Goal: Transaction & Acquisition: Obtain resource

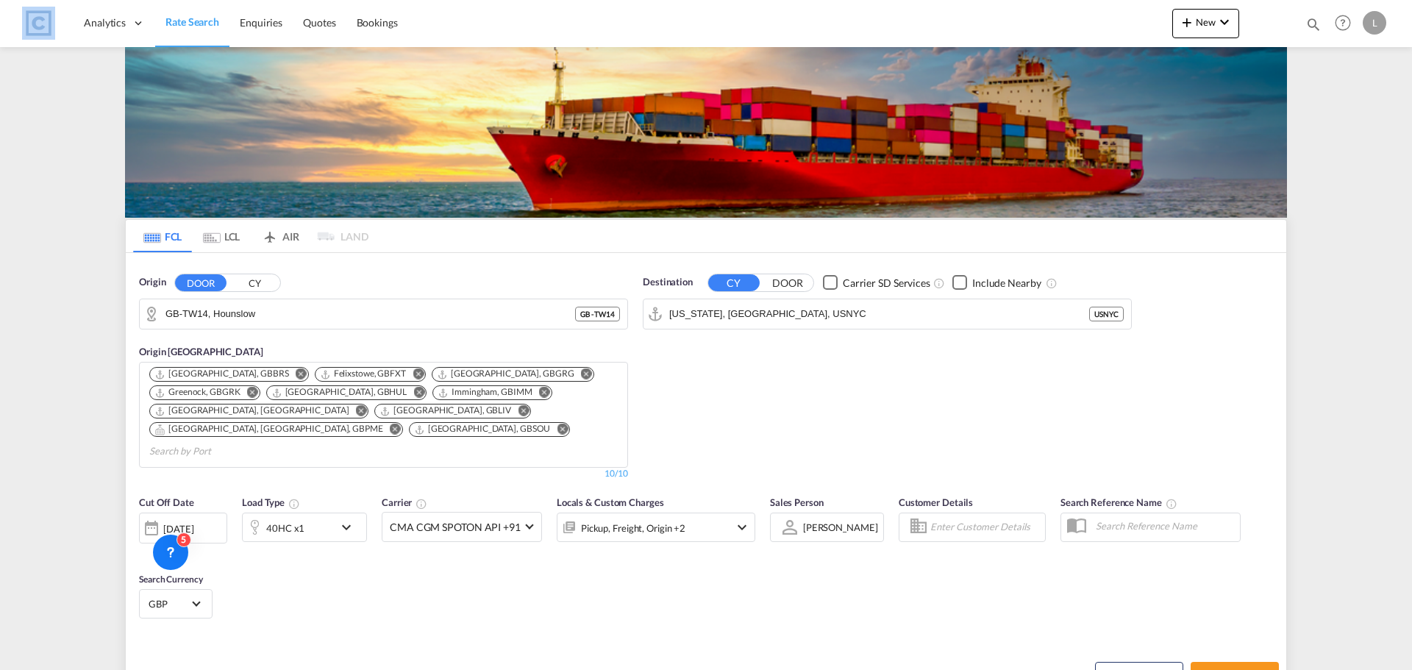
scroll to position [187, 0]
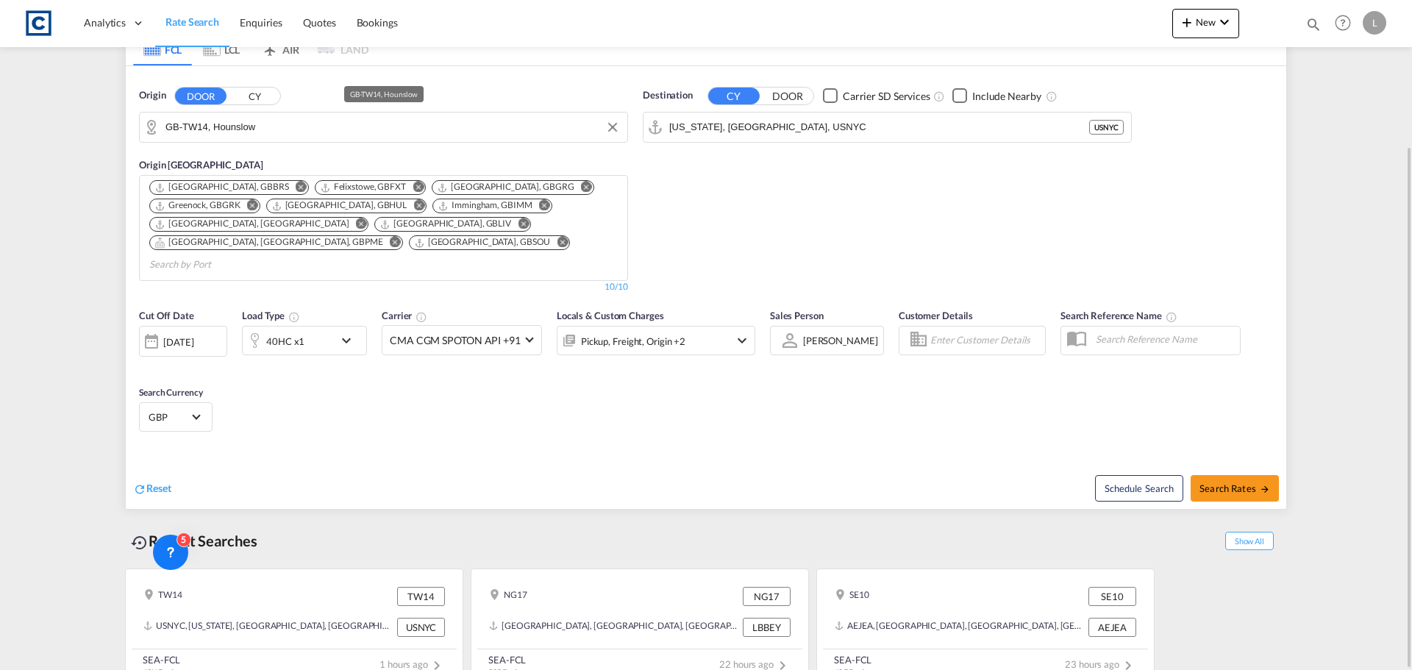
click at [199, 123] on input "GB-TW14, Hounslow" at bounding box center [393, 127] width 455 height 22
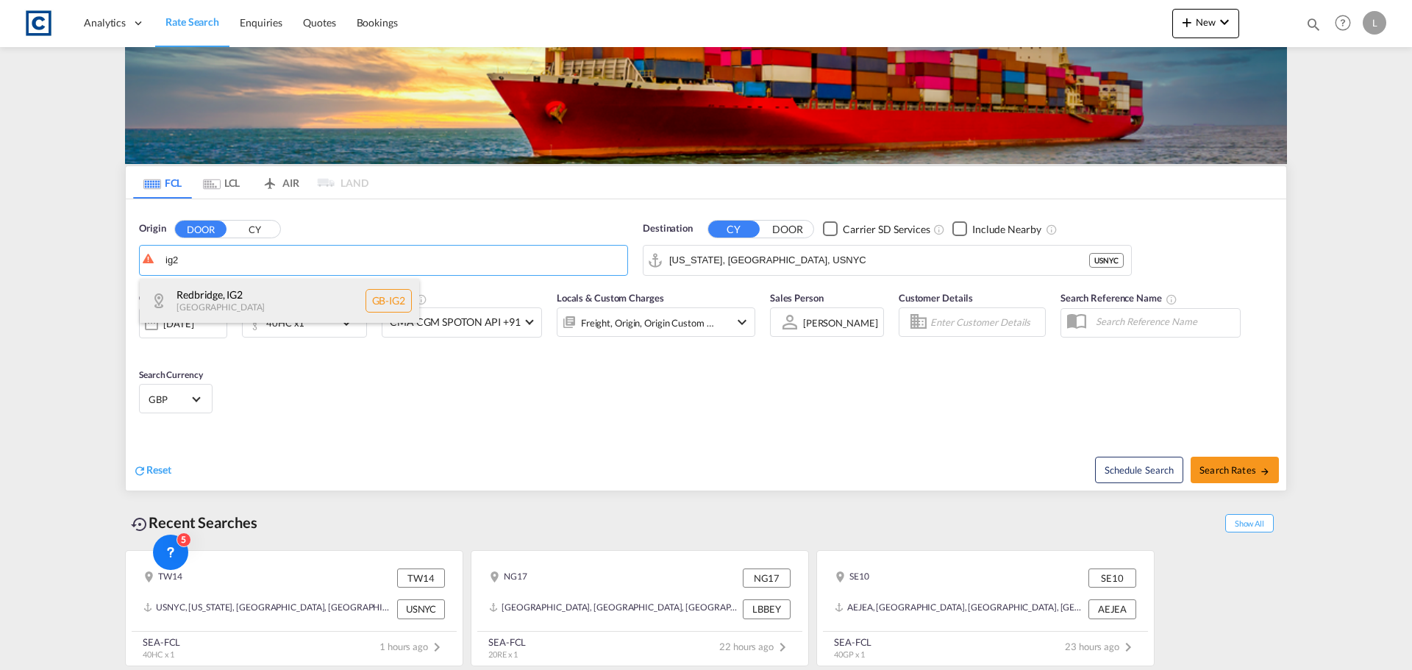
click at [277, 298] on div "[GEOGRAPHIC_DATA] , IG2 [GEOGRAPHIC_DATA] [GEOGRAPHIC_DATA]-IG2" at bounding box center [280, 301] width 280 height 44
type input "GB-IG2, [GEOGRAPHIC_DATA]"
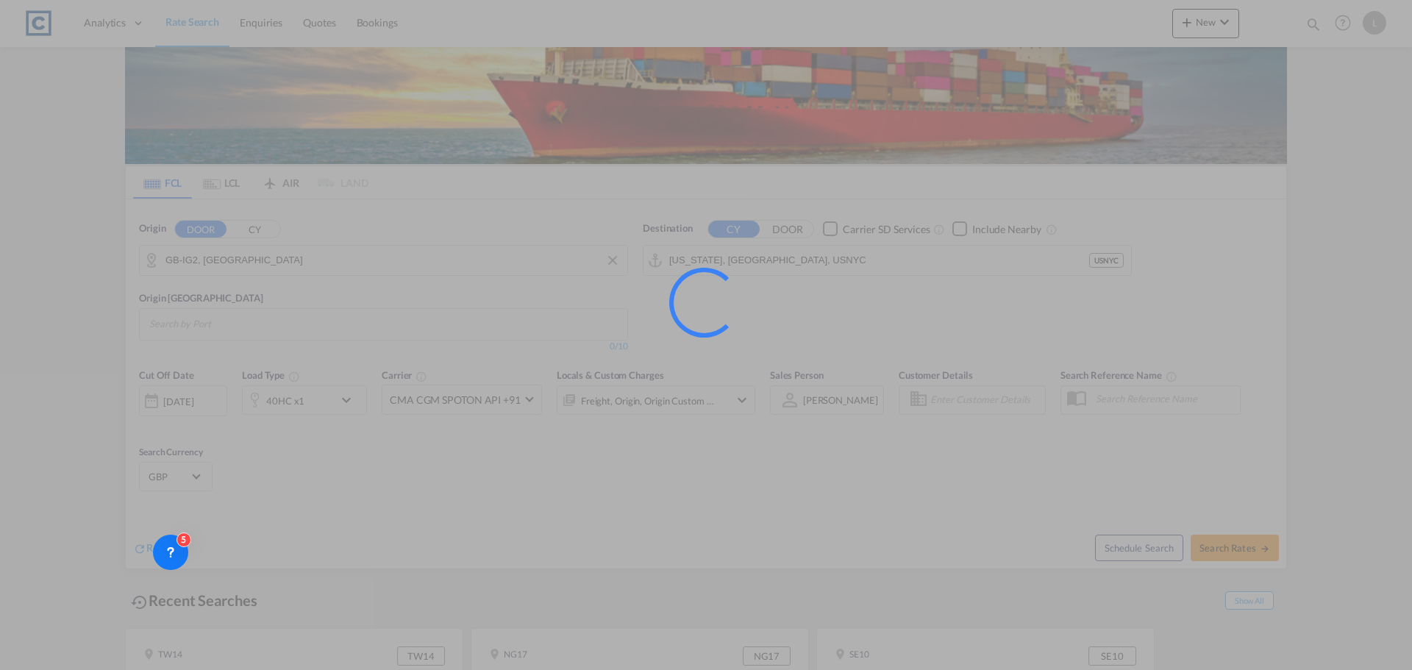
click at [277, 298] on div at bounding box center [706, 335] width 1412 height 670
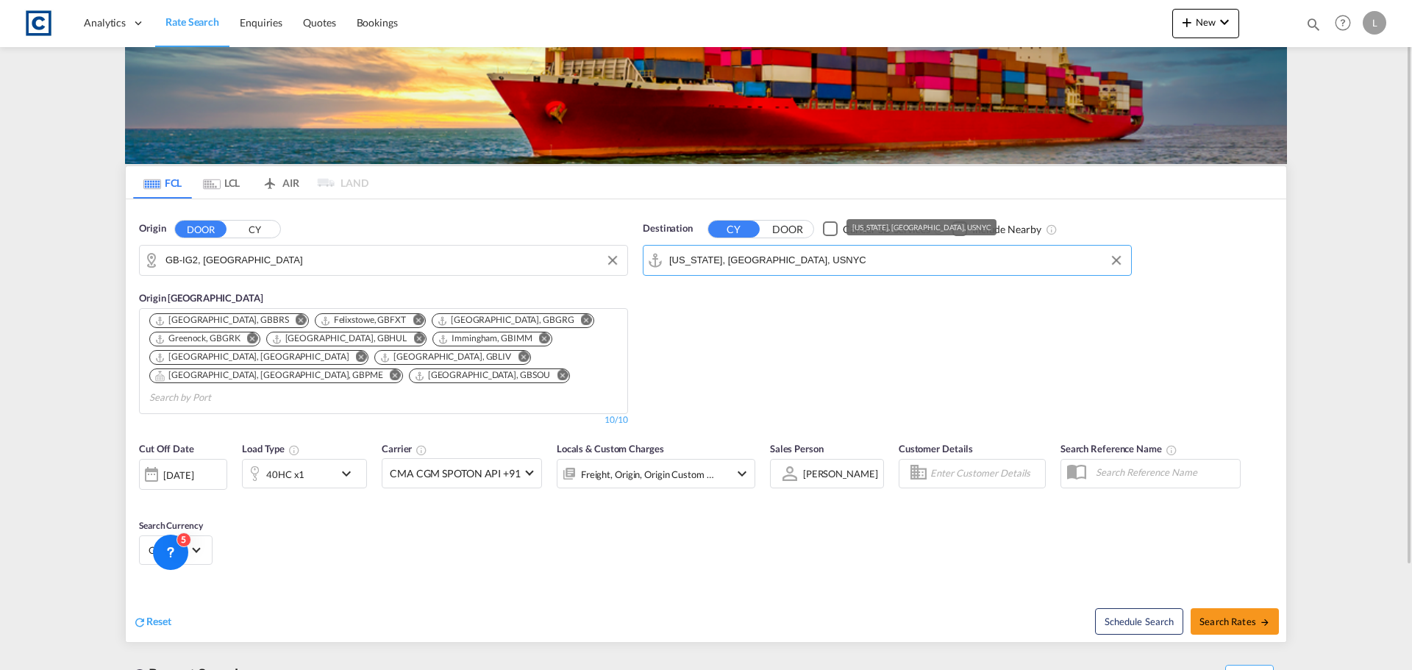
click at [733, 255] on input "[US_STATE], [GEOGRAPHIC_DATA], USNYC" at bounding box center [896, 260] width 455 height 22
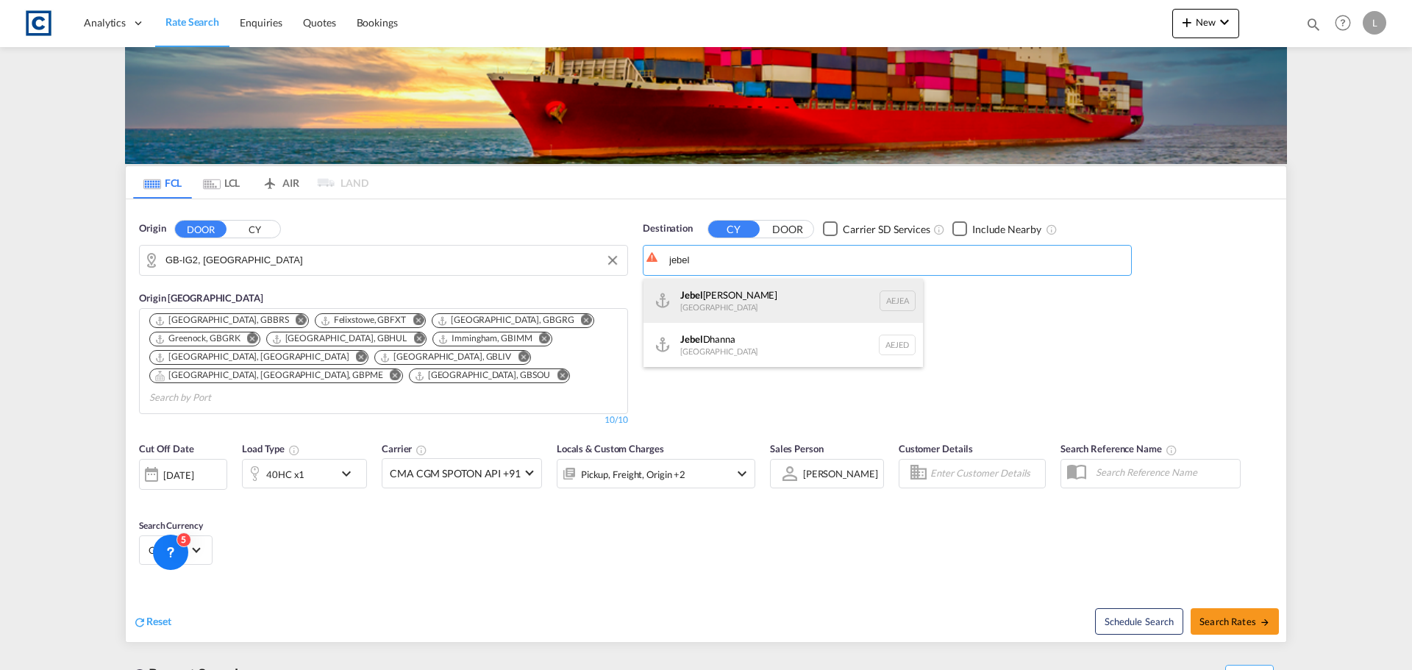
click at [725, 298] on div "[GEOGRAPHIC_DATA] [GEOGRAPHIC_DATA]" at bounding box center [784, 301] width 280 height 44
type input "[GEOGRAPHIC_DATA], [GEOGRAPHIC_DATA]"
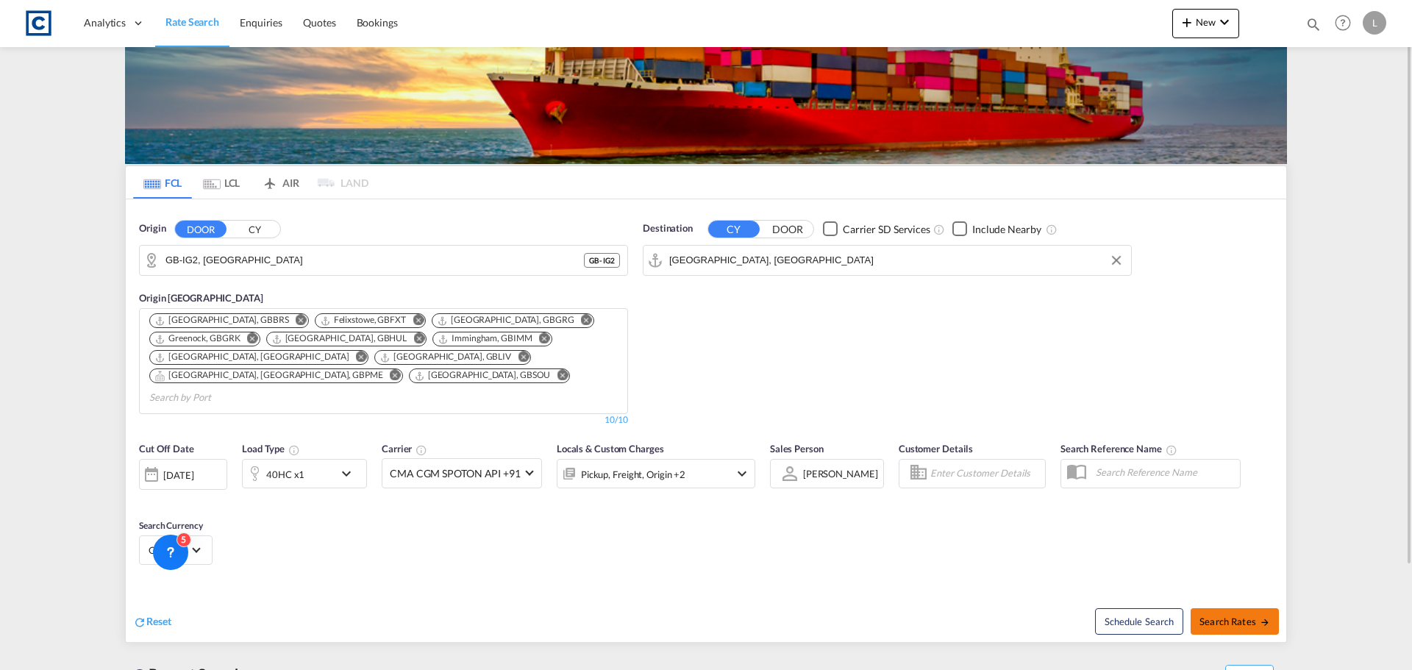
click at [1222, 616] on span "Search Rates" at bounding box center [1235, 622] width 71 height 12
type input "IG2 to AEJEA / [DATE]"
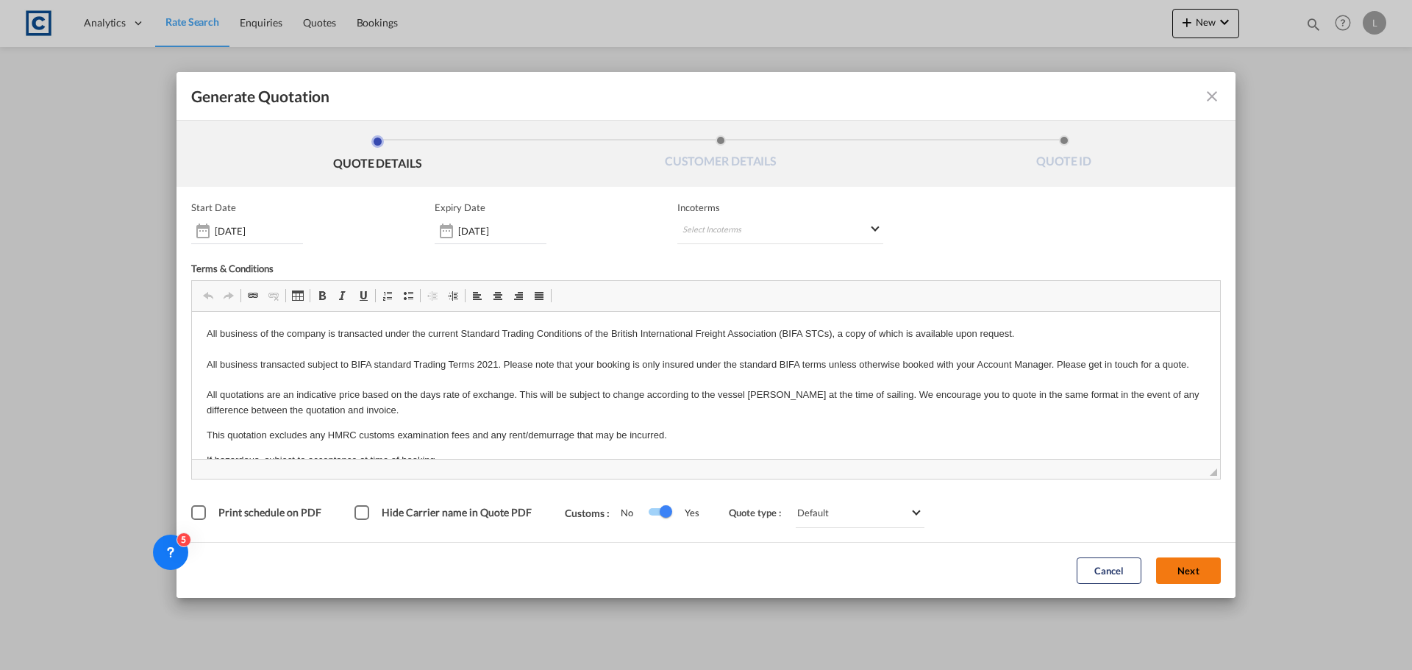
click at [1201, 567] on button "Next" at bounding box center [1188, 571] width 65 height 26
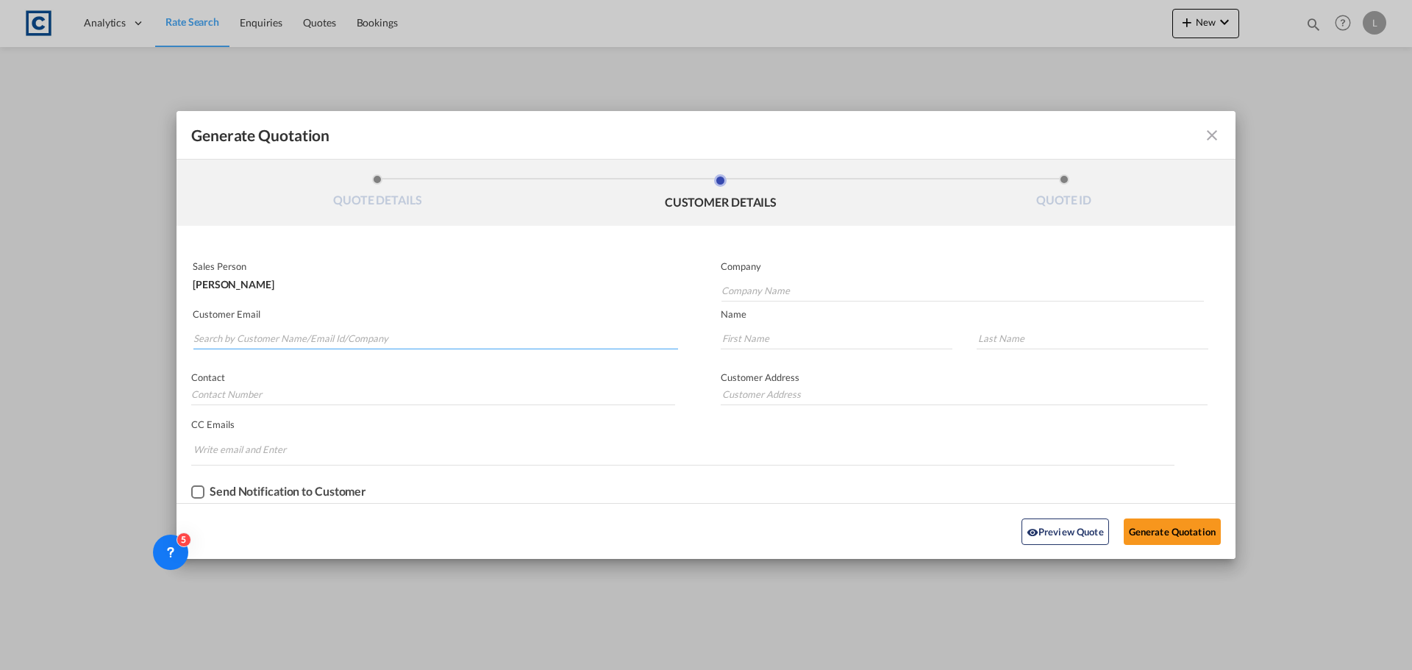
click at [335, 344] on input "Search by Customer Name/Email Id/Company" at bounding box center [435, 338] width 485 height 22
type input "[EMAIL_ADDRESS][PERSON_NAME][DOMAIN_NAME]"
click at [808, 285] on input "Company Name" at bounding box center [963, 291] width 483 height 22
drag, startPoint x: 811, startPoint y: 294, endPoint x: 675, endPoint y: 291, distance: 136.1
click at [680, 291] on div "Sales Person [PERSON_NAME] Company Ahmad Customer Email [EMAIL_ADDRESS][PERSON_…" at bounding box center [706, 379] width 1059 height 248
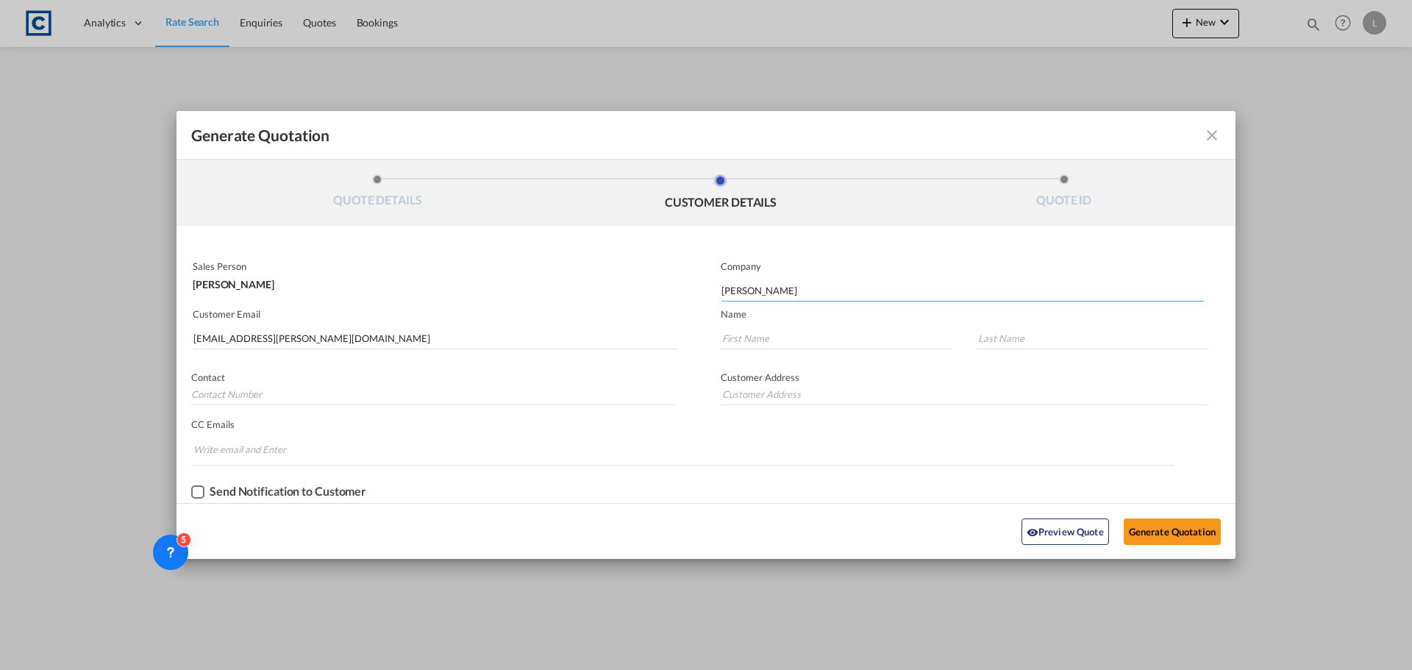
type input "[PERSON_NAME]"
type input "AH"
type input "[STREET_ADDRESS]"
type input "[PERSON_NAME]"
click at [1170, 532] on button "Generate Quotation" at bounding box center [1172, 532] width 97 height 26
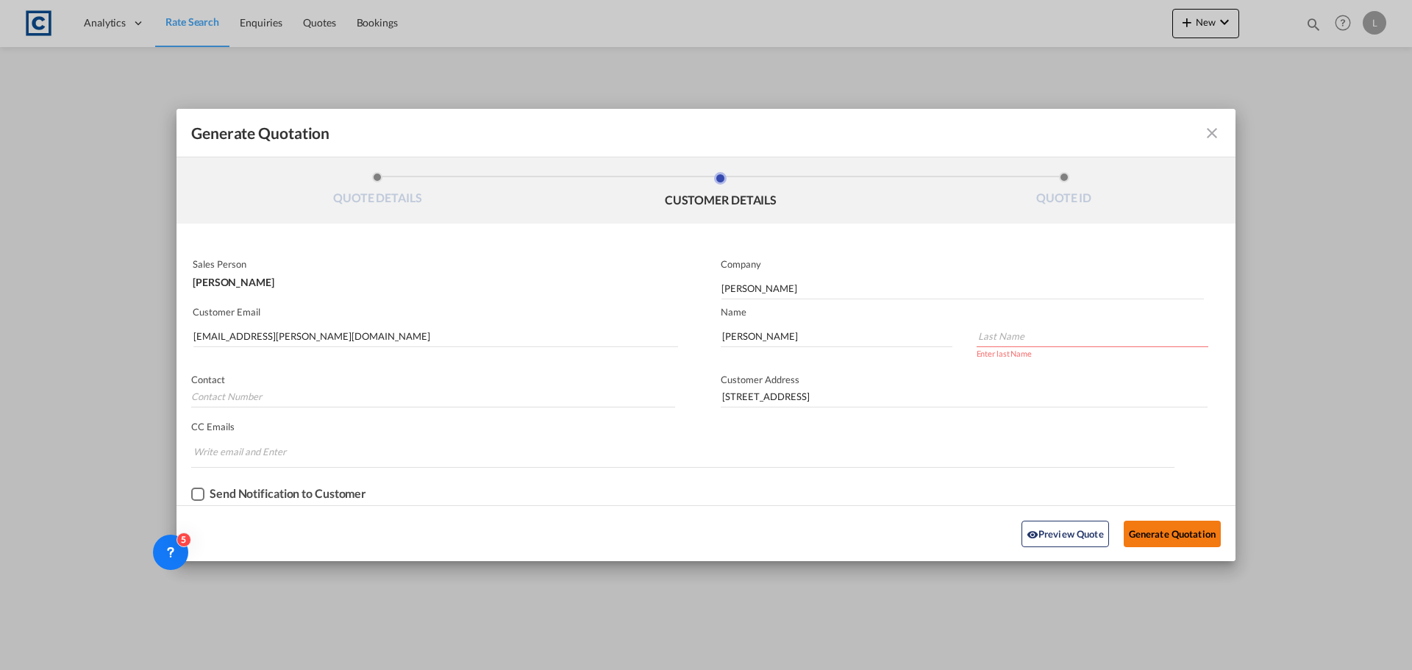
click at [1163, 536] on button "Generate Quotation" at bounding box center [1172, 534] width 97 height 26
click at [1075, 344] on input "Generate QuotationQUOTE ..." at bounding box center [1093, 336] width 232 height 22
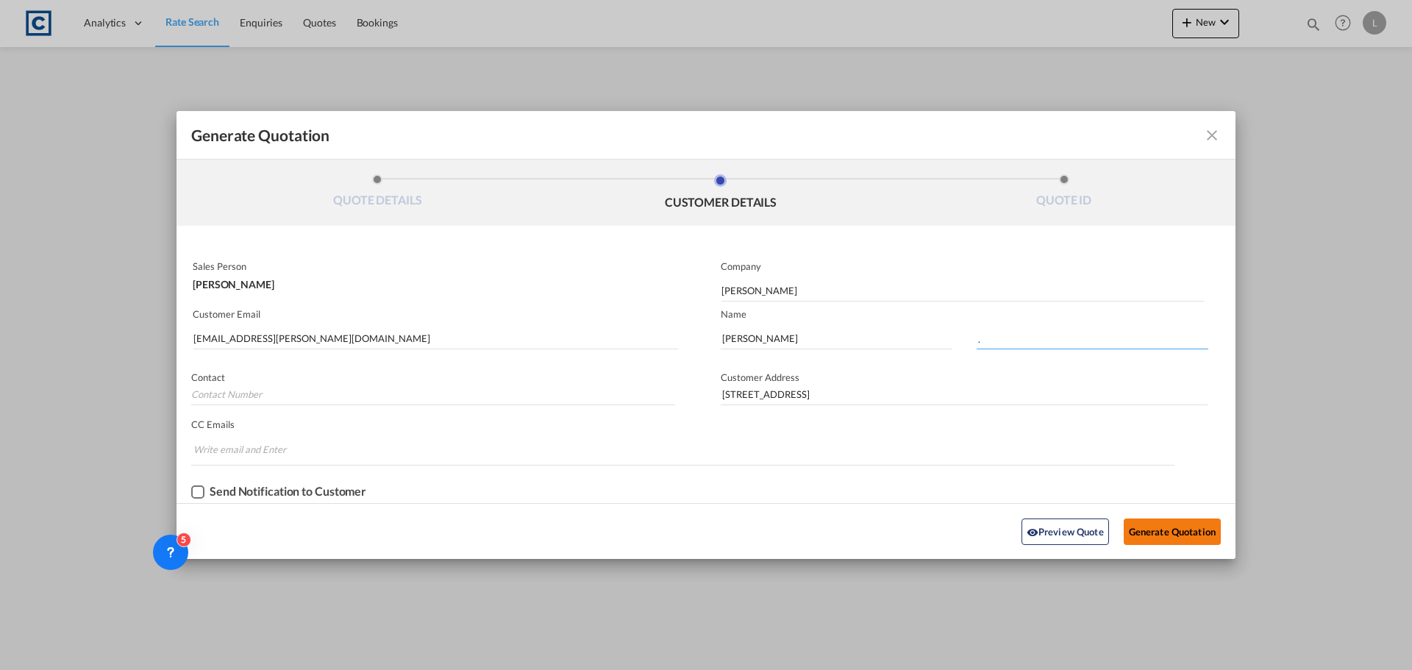
type input "."
click at [1157, 528] on button "Generate Quotation" at bounding box center [1172, 532] width 97 height 26
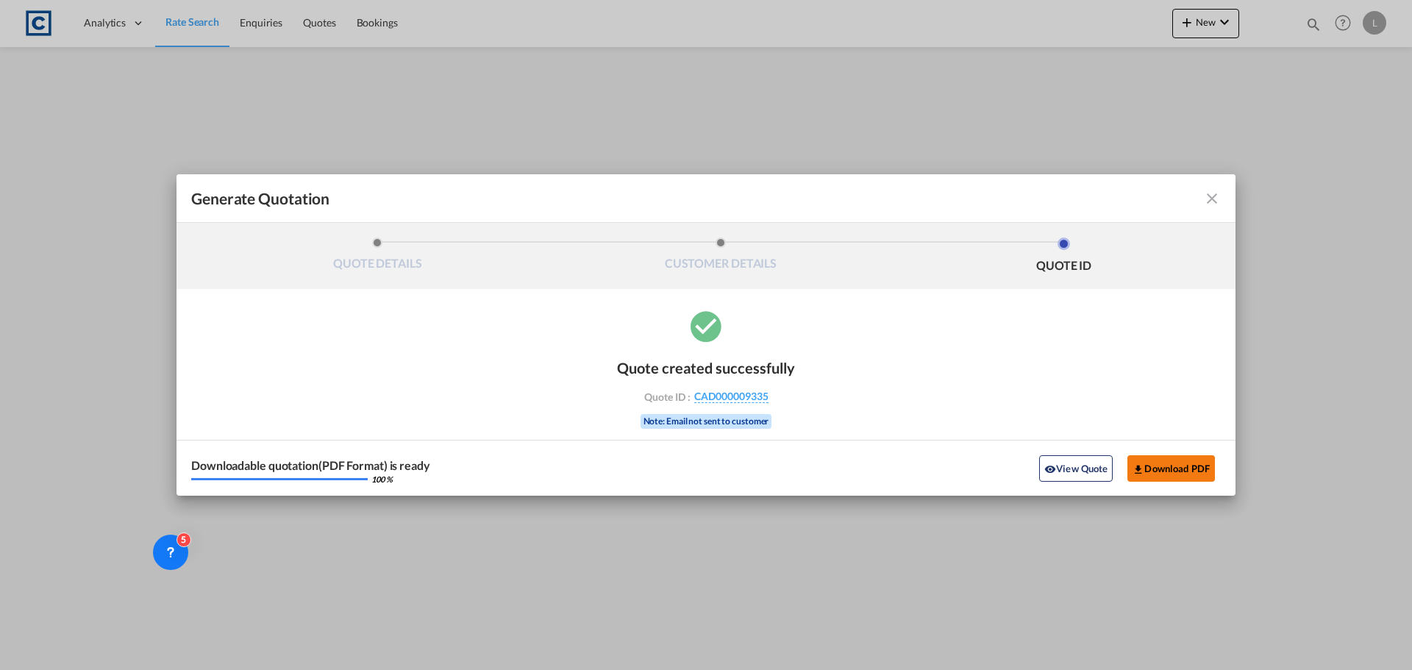
click at [1163, 471] on button "Download PDF" at bounding box center [1172, 468] width 88 height 26
click at [1213, 193] on md-icon "icon-close fg-AAA8AD cursor m-0" at bounding box center [1212, 199] width 18 height 18
